Goal: Information Seeking & Learning: Find specific fact

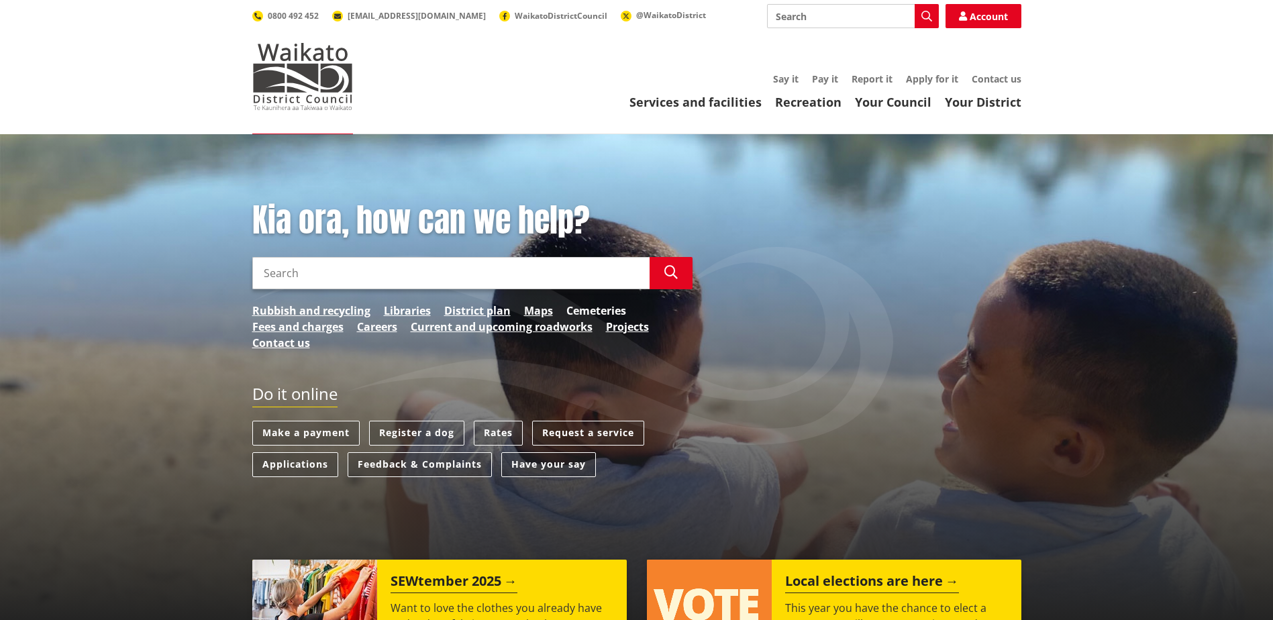
click at [586, 310] on link "Cemeteries" at bounding box center [597, 311] width 60 height 16
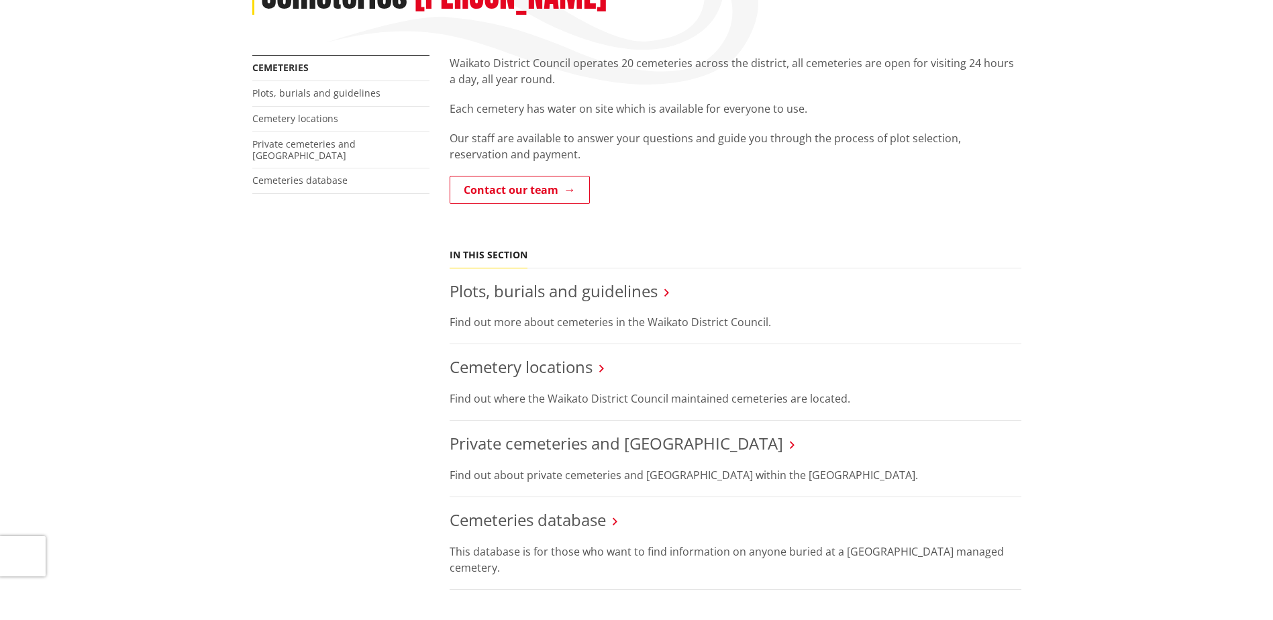
scroll to position [403, 0]
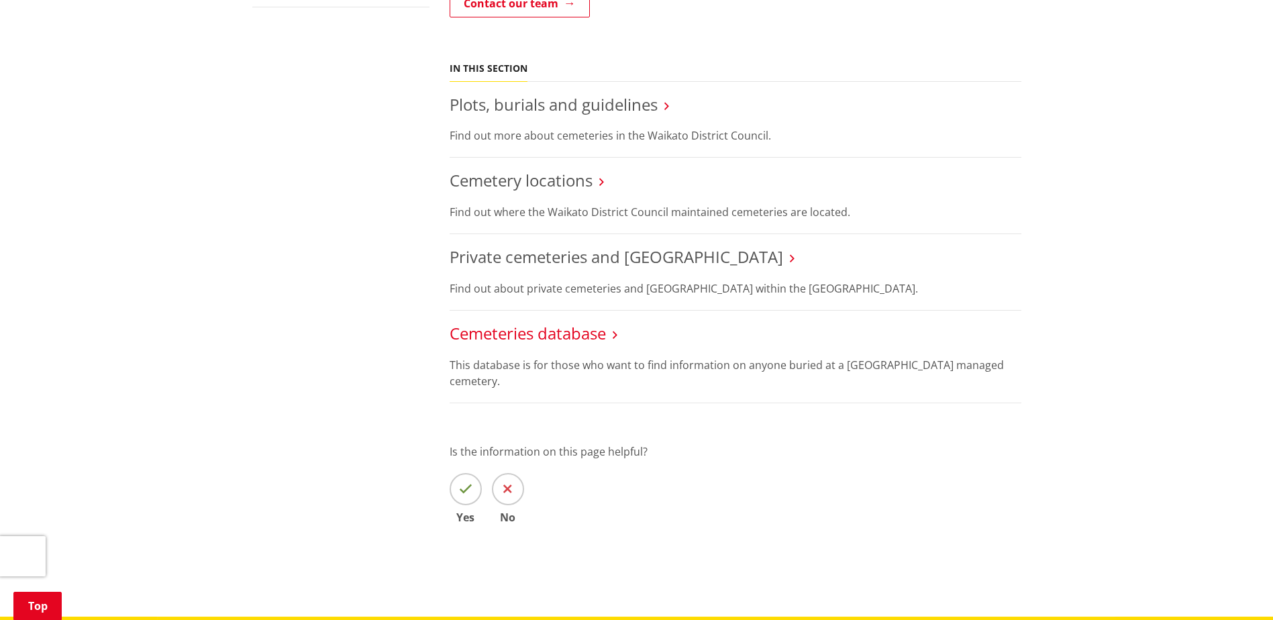
click at [543, 338] on link "Cemeteries database" at bounding box center [528, 333] width 156 height 22
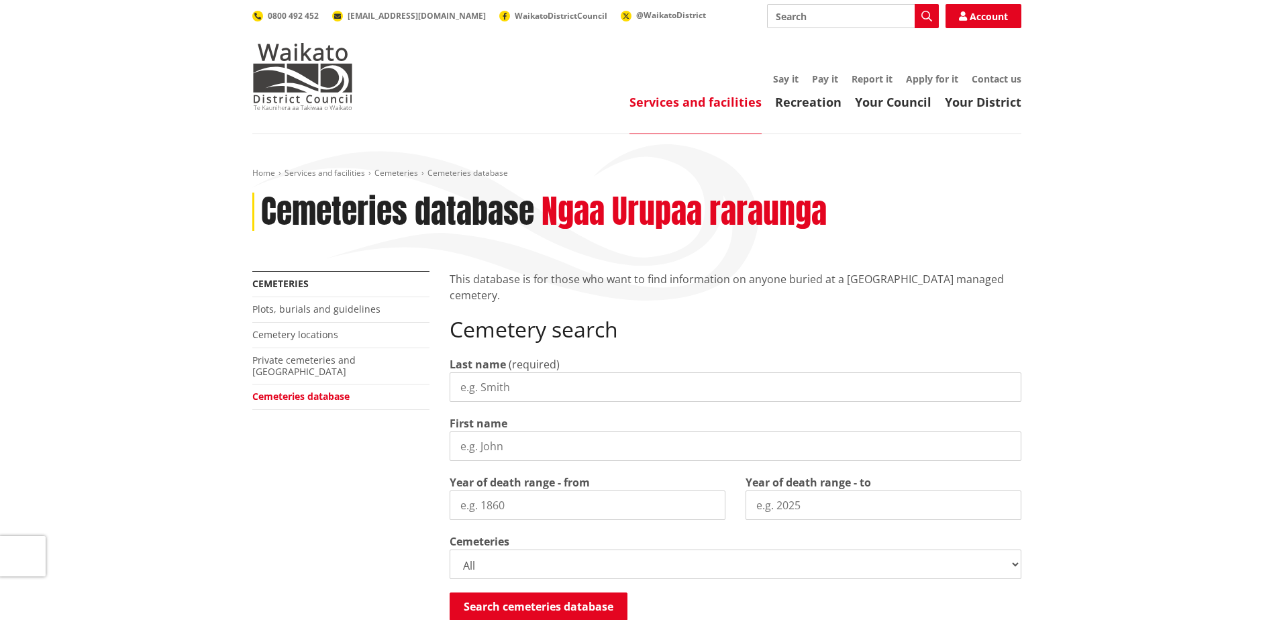
click at [518, 397] on input "Last name" at bounding box center [736, 388] width 572 height 30
type input "[PERSON_NAME]"
click at [459, 602] on button "Search cemeteries database" at bounding box center [539, 607] width 178 height 28
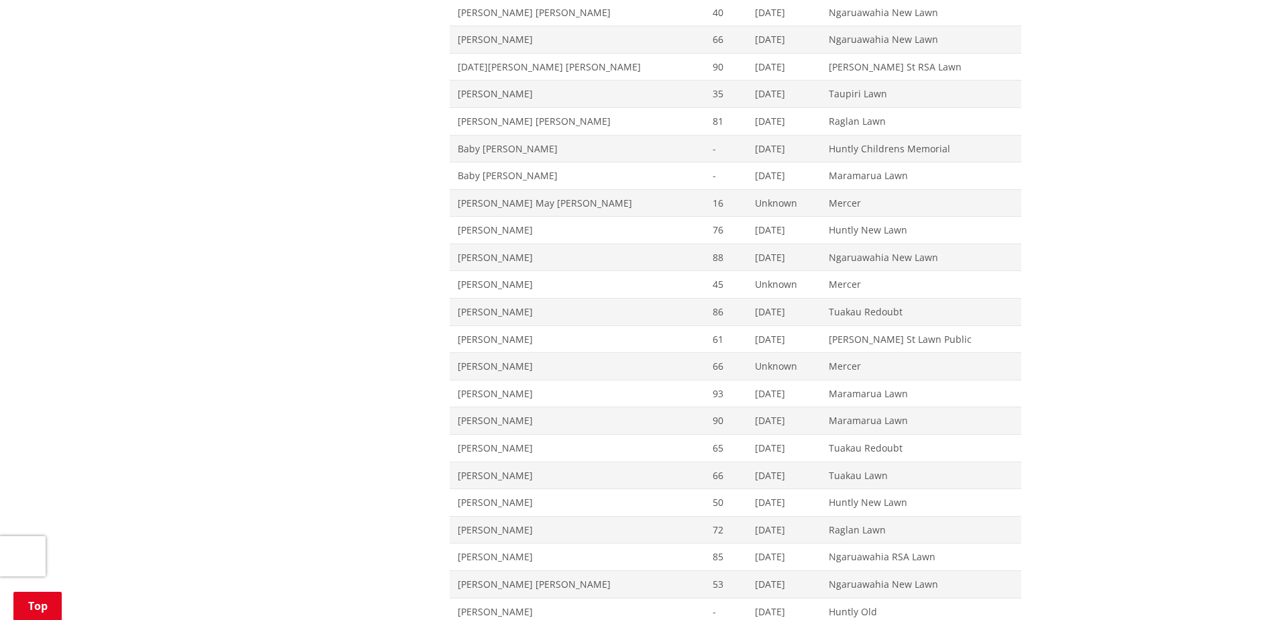
scroll to position [851, 0]
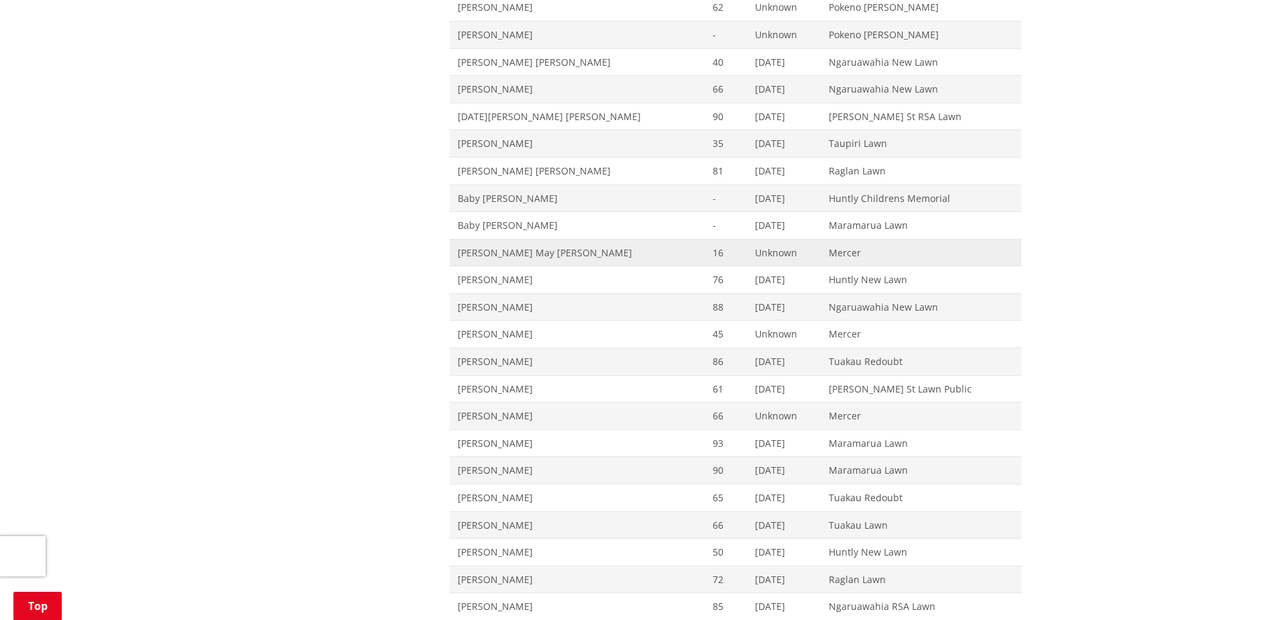
click at [502, 252] on span "[PERSON_NAME] May [PERSON_NAME]" at bounding box center [578, 252] width 240 height 13
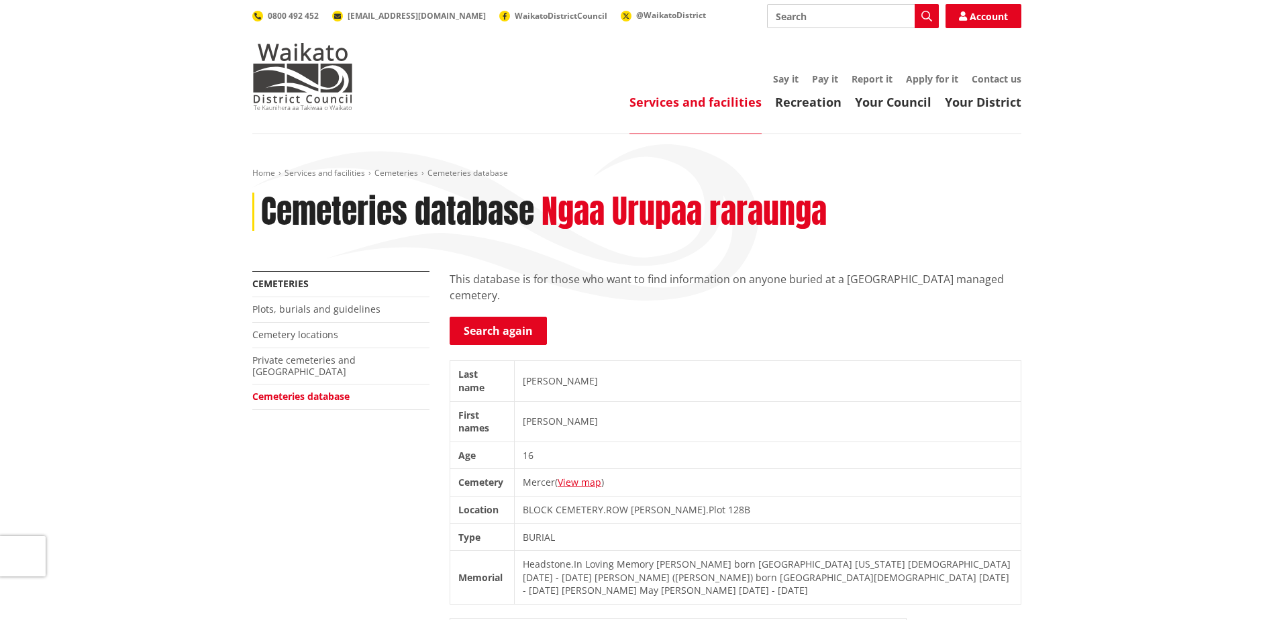
click at [333, 390] on link "Cemeteries database" at bounding box center [300, 396] width 97 height 13
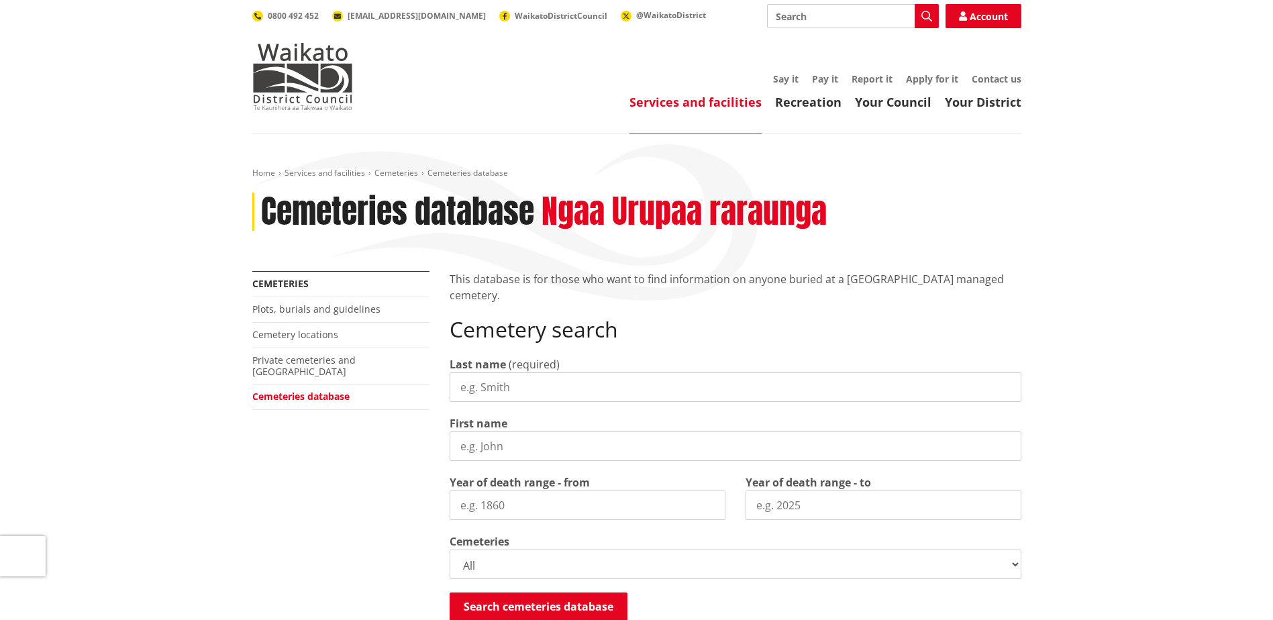
click at [513, 389] on input "Last name" at bounding box center [736, 388] width 572 height 30
type input "[PERSON_NAME]"
click at [1018, 565] on select "All Gordonton Ashes Memorial Berm Gordonton Lawn [GEOGRAPHIC_DATA] Octagonal As…" at bounding box center [736, 565] width 572 height 30
click at [356, 558] on div "More from this section Cemeteries Plots, burials and guidelines Cemetery locati…" at bounding box center [636, 564] width 789 height 586
click at [542, 607] on button "Search cemeteries database" at bounding box center [539, 607] width 178 height 28
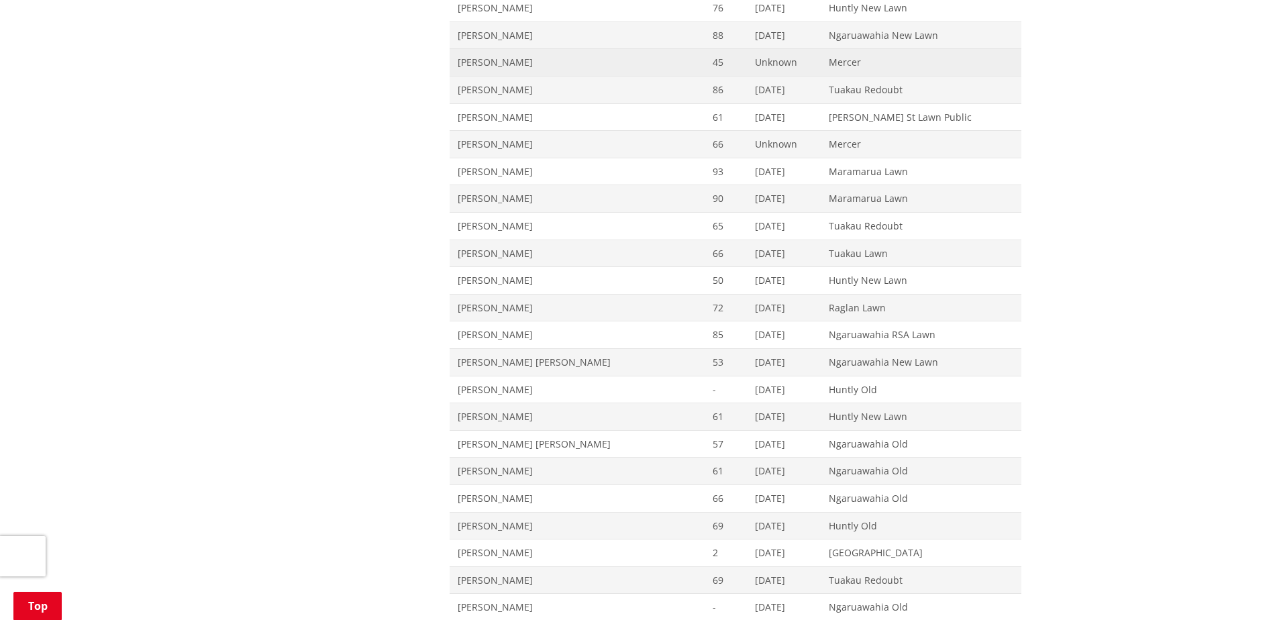
scroll to position [1120, 0]
